Goal: Task Accomplishment & Management: Use online tool/utility

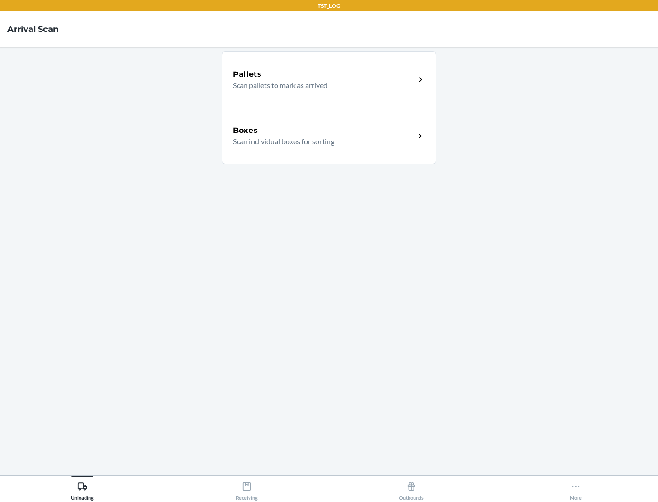
click at [324, 131] on div "Boxes" at bounding box center [324, 130] width 182 height 11
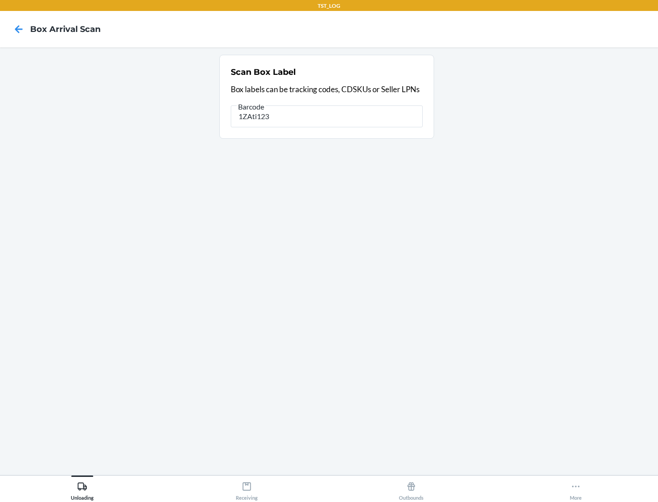
type input "1ZAti123"
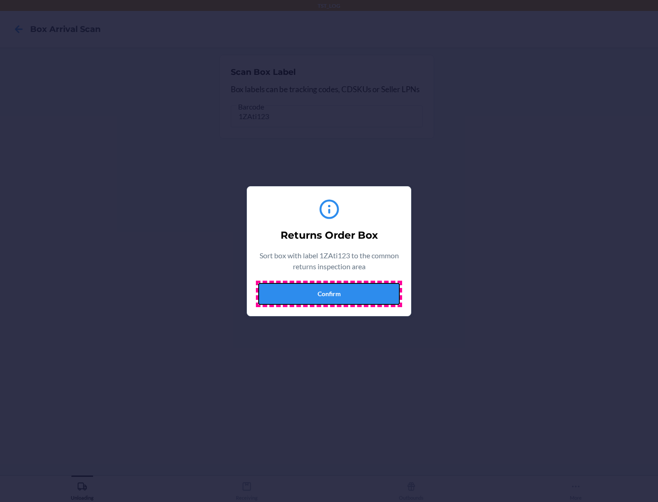
click at [329, 294] on button "Confirm" at bounding box center [329, 294] width 142 height 22
